Goal: Information Seeking & Learning: Stay updated

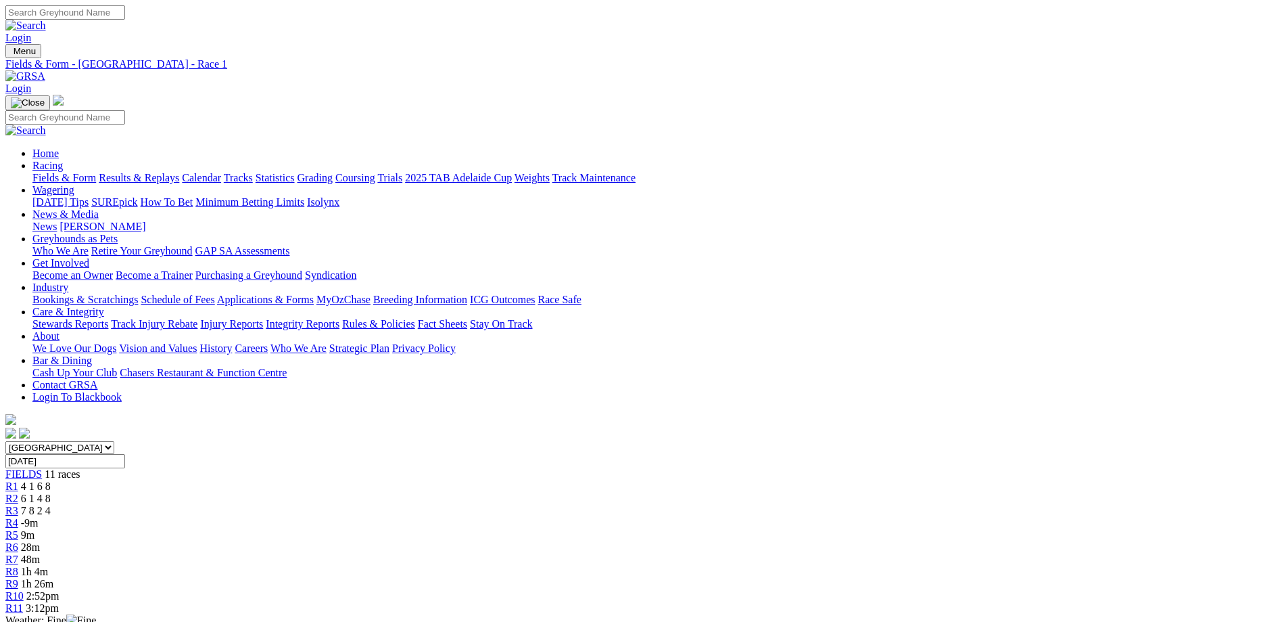
click at [560, 517] on div "R4 -9m" at bounding box center [644, 523] width 1278 height 12
click at [626, 529] on div "R5 4 7 2 5" at bounding box center [644, 535] width 1278 height 12
click at [18, 541] on span "R6" at bounding box center [11, 546] width 13 height 11
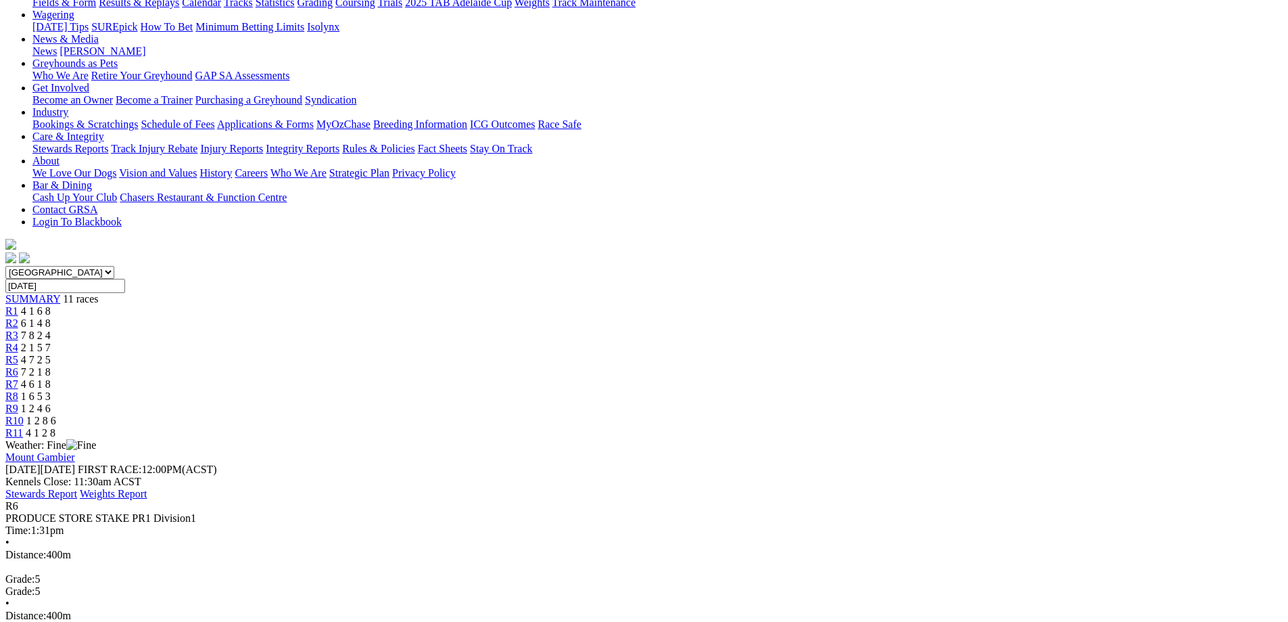
scroll to position [203, 0]
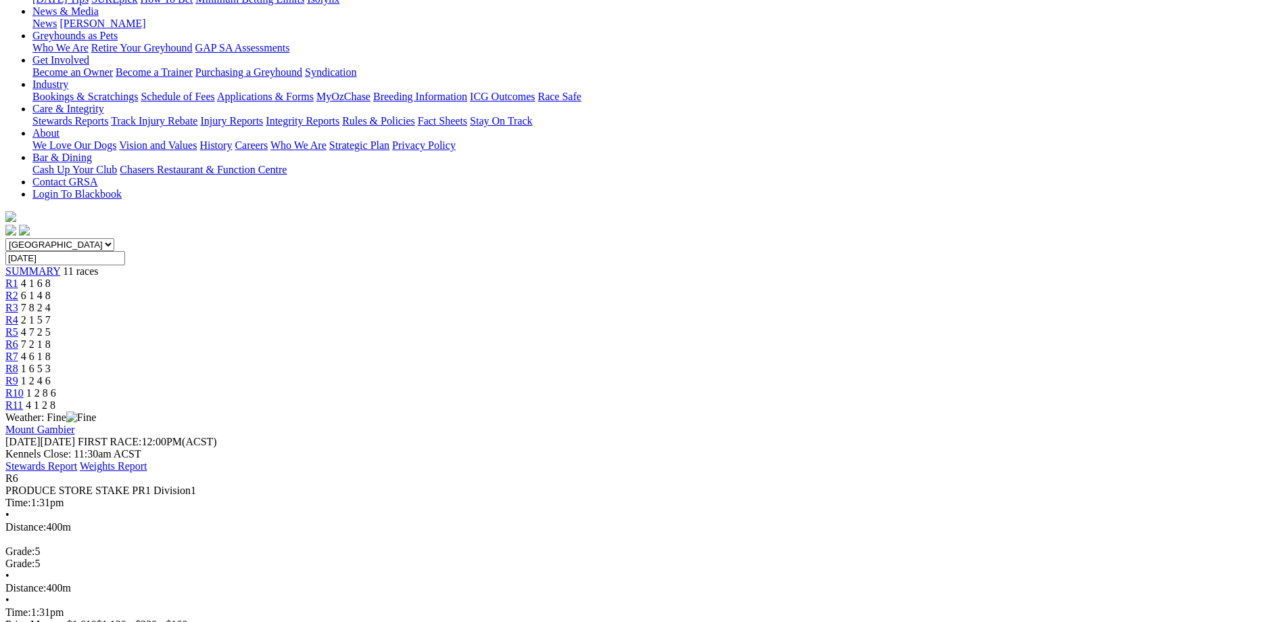
click at [782, 350] on div "R7 4 6 1 8" at bounding box center [644, 356] width 1278 height 12
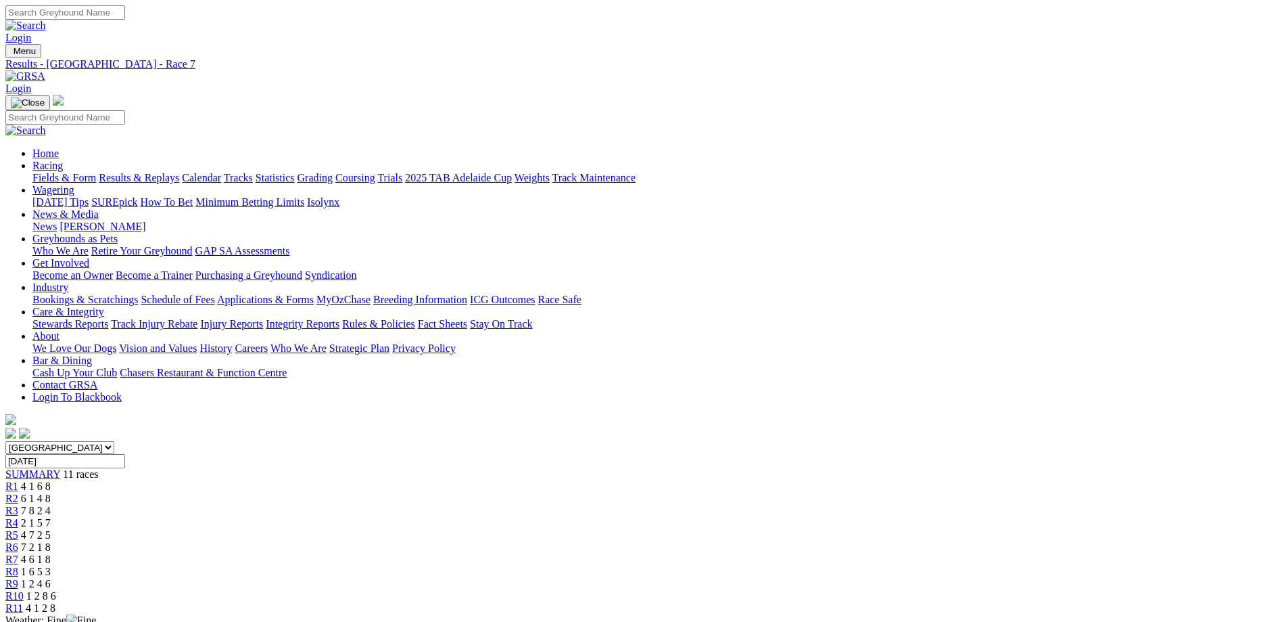
click at [829, 565] on div "R8 1 6 5 3" at bounding box center [644, 571] width 1278 height 12
click at [18, 578] on link "R9" at bounding box center [11, 583] width 13 height 11
click at [56, 590] on span "1 2 8 6" at bounding box center [41, 595] width 30 height 11
click at [23, 602] on link "R11" at bounding box center [14, 607] width 18 height 11
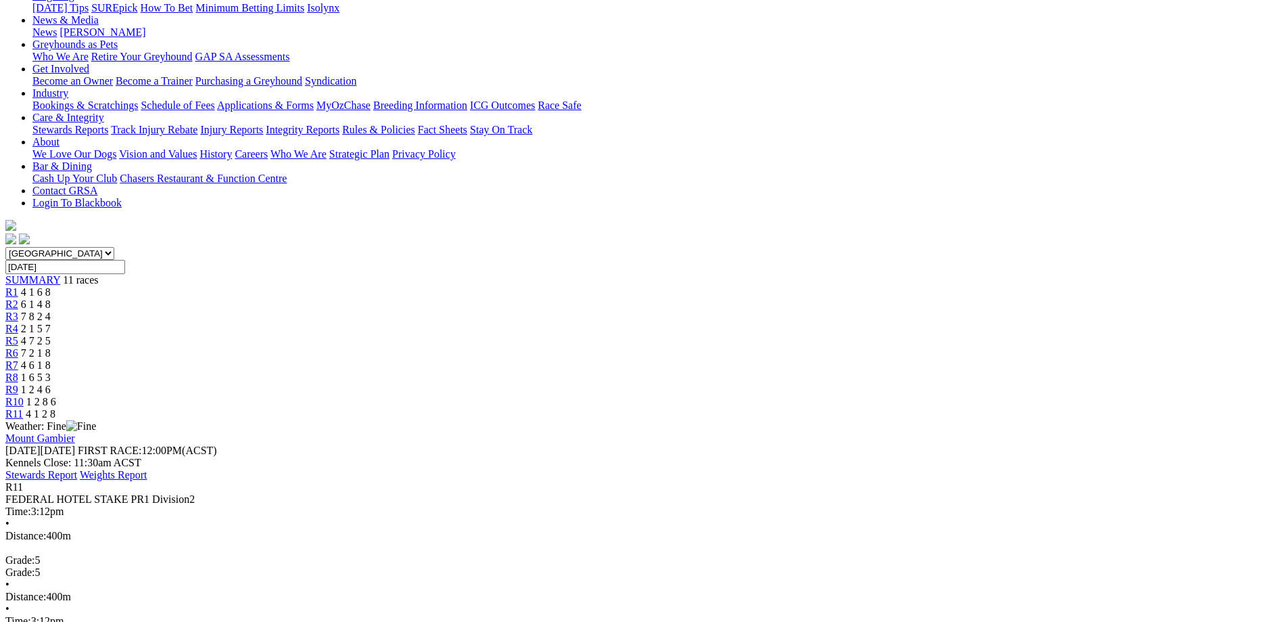
scroll to position [203, 0]
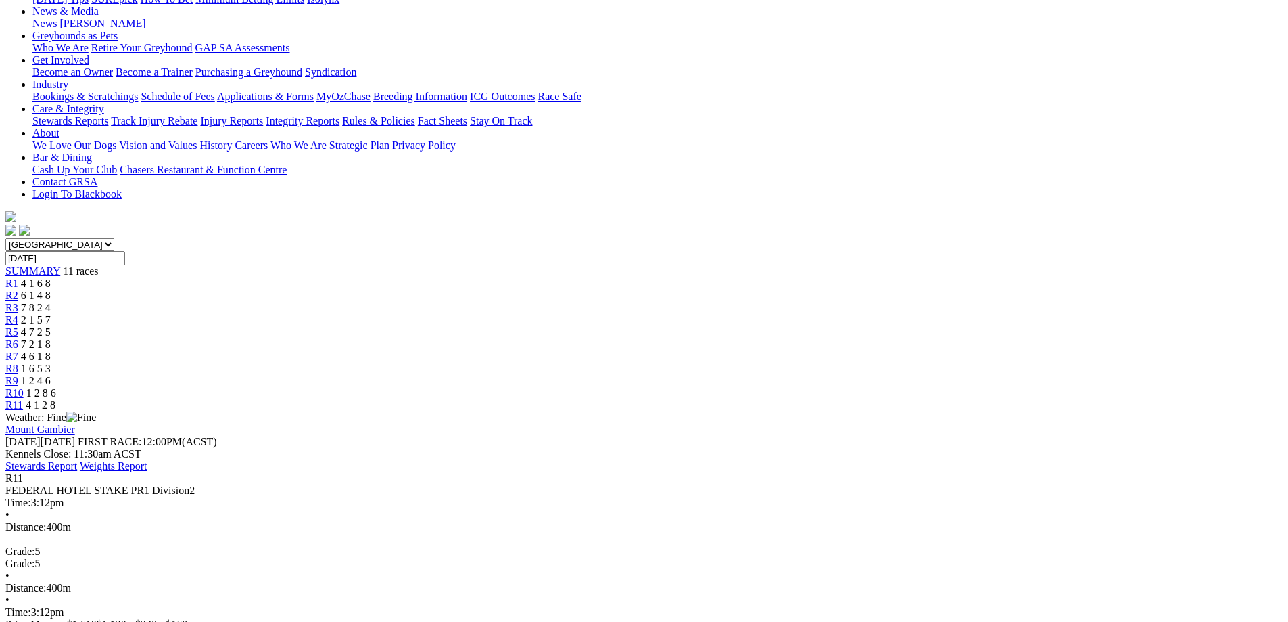
click at [51, 350] on span "4 6 1 8" at bounding box center [36, 355] width 30 height 11
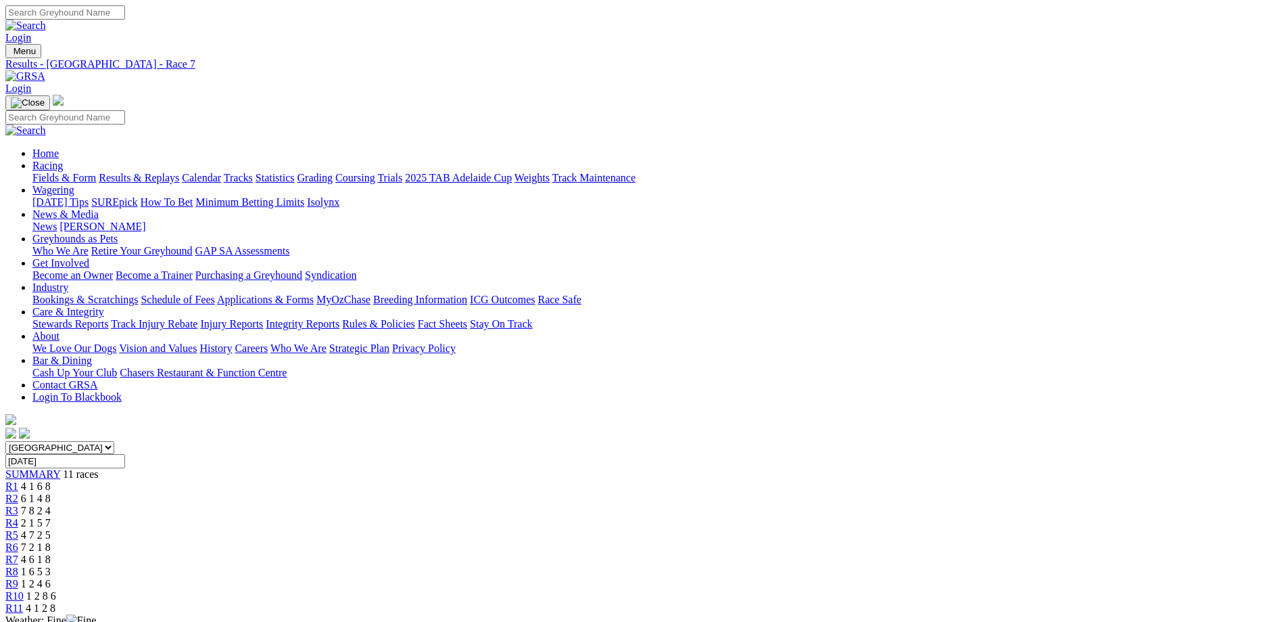
click at [18, 541] on link "R6" at bounding box center [11, 546] width 13 height 11
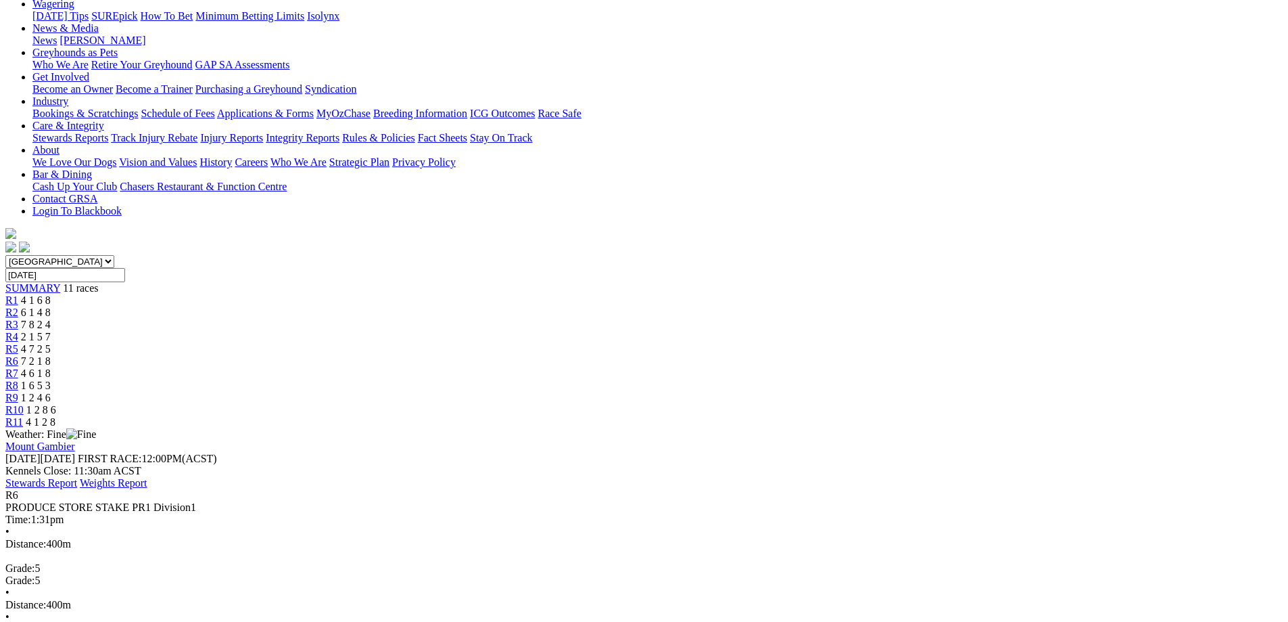
scroll to position [271, 0]
